Goal: Find specific page/section: Find specific page/section

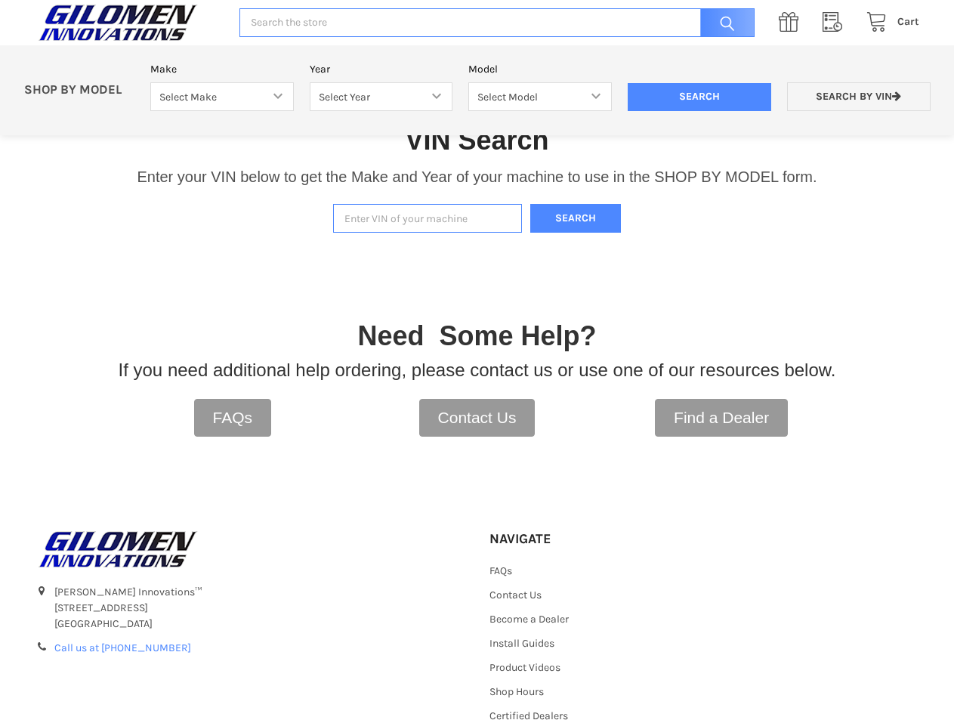
click at [491, 215] on input "Enter VIN of your machine" at bounding box center [427, 218] width 189 height 29
click at [466, 215] on input "Enter VIN of your machine" at bounding box center [427, 218] width 189 height 29
type input "4xarry996m8459013"
click at [603, 219] on button "Search" at bounding box center [575, 218] width 91 height 29
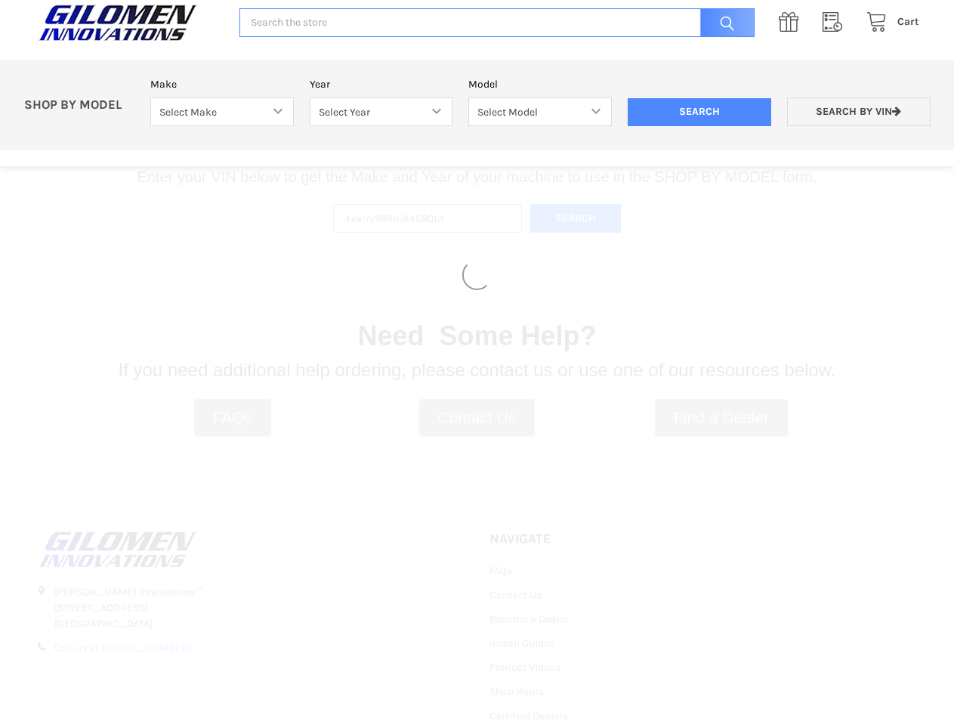
select select "330"
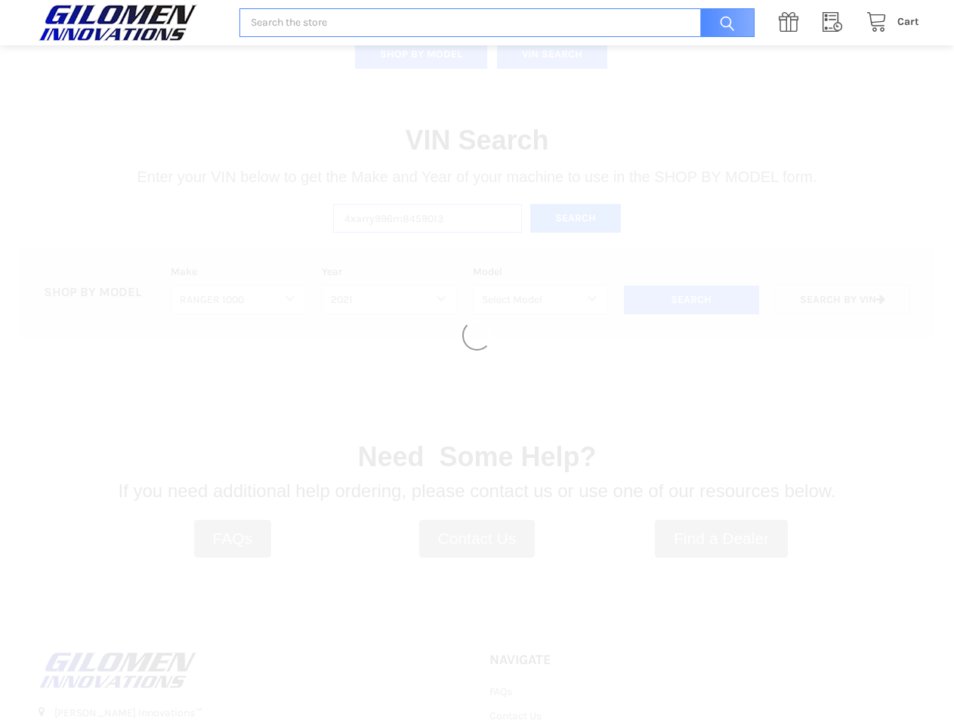
select select "408"
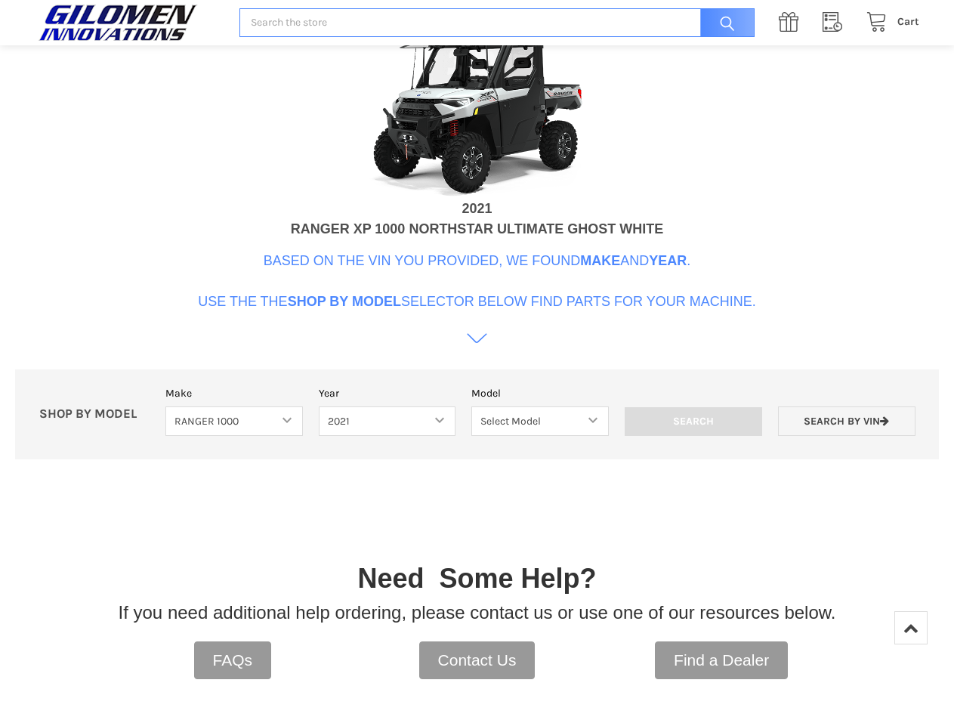
scroll to position [602, 0]
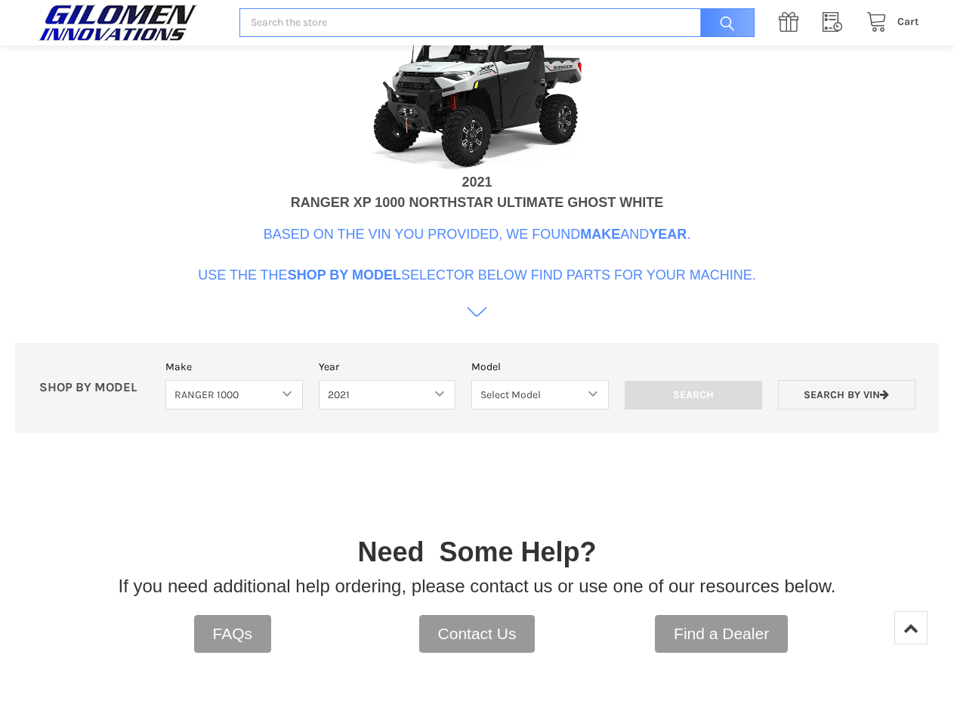
click at [472, 323] on icon at bounding box center [477, 312] width 20 height 20
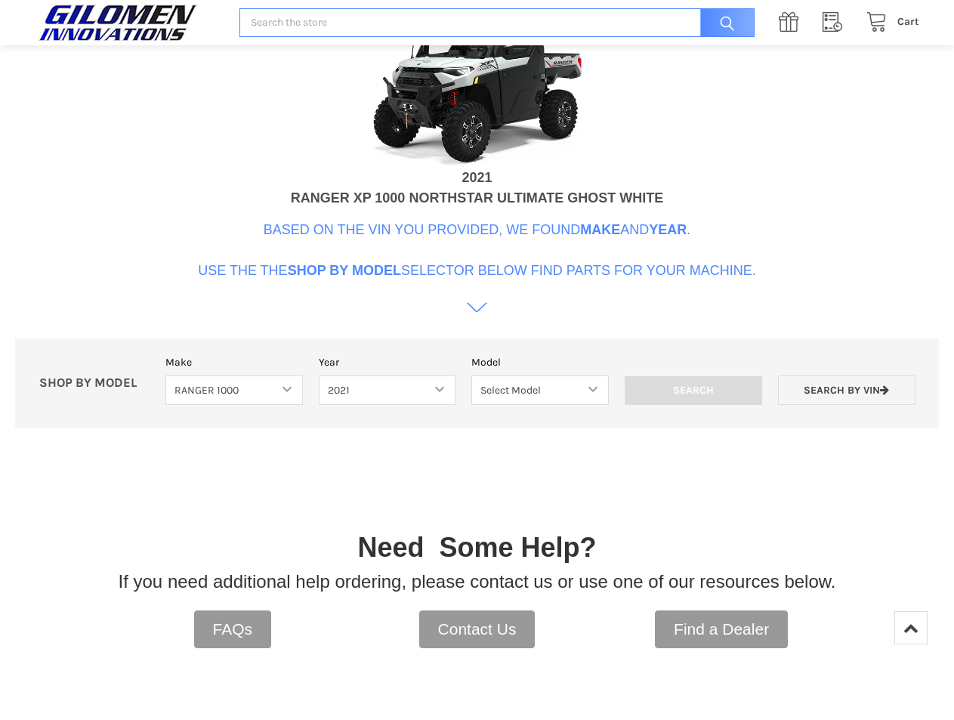
scroll to position [606, 0]
click at [521, 406] on select "Select Model Ranger 1000 Basic 61 HP SOHC Ranger 1000 Crew Basic 61 HP SOHC Ran…" at bounding box center [541, 390] width 138 height 29
select select "434"
click at [472, 406] on select "Select Model Ranger 1000 Basic 61 HP SOHC Ranger 1000 Crew Basic 61 HP SOHC Ran…" at bounding box center [541, 390] width 138 height 29
click at [673, 406] on input "Search" at bounding box center [694, 391] width 138 height 29
